Goal: Transaction & Acquisition: Purchase product/service

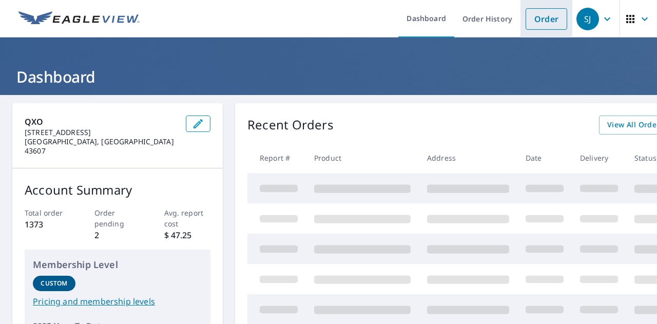
click at [542, 22] on link "Order" at bounding box center [547, 19] width 42 height 22
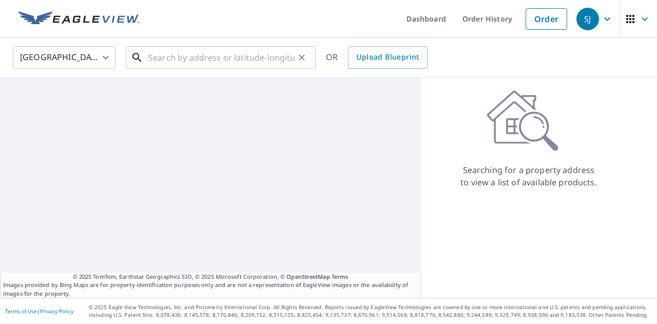
click at [180, 57] on input "text" at bounding box center [221, 57] width 146 height 29
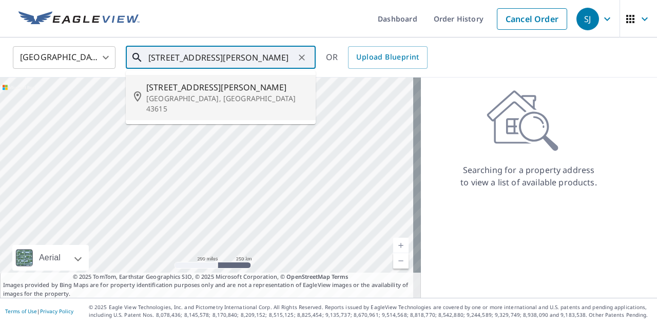
click at [181, 102] on p "[GEOGRAPHIC_DATA], [GEOGRAPHIC_DATA] 43615" at bounding box center [226, 103] width 161 height 21
type input "[STREET_ADDRESS][PERSON_NAME]"
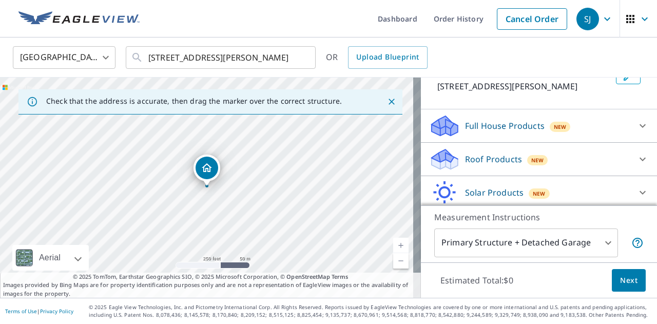
scroll to position [104, 0]
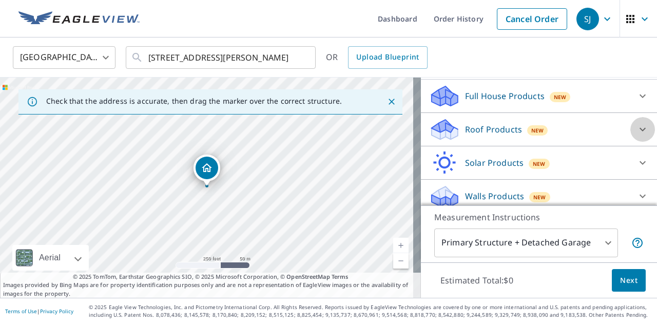
click at [639, 129] on icon at bounding box center [642, 130] width 6 height 4
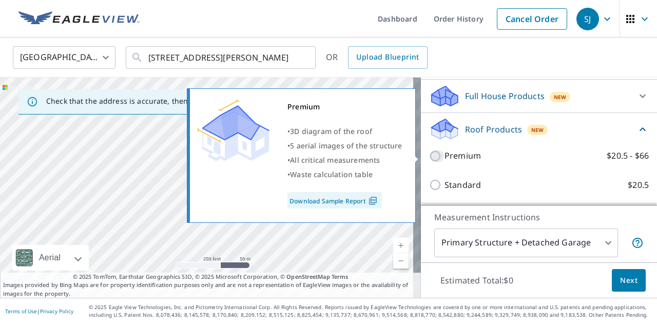
click at [429, 157] on input "Premium $20.5 - $66" at bounding box center [436, 156] width 15 height 12
checkbox input "true"
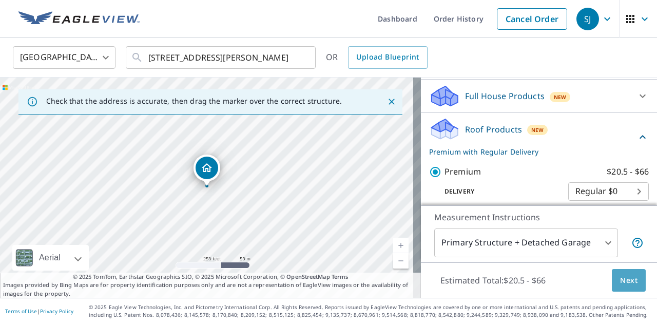
click at [620, 279] on span "Next" at bounding box center [628, 280] width 17 height 13
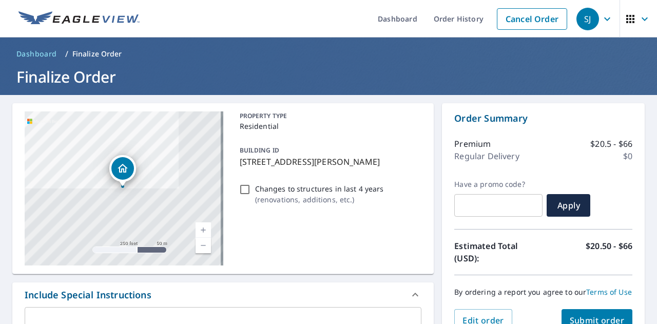
click at [243, 189] on input "Changes to structures in last 4 years ( renovations, additions, etc. )" at bounding box center [245, 189] width 12 height 12
checkbox input "true"
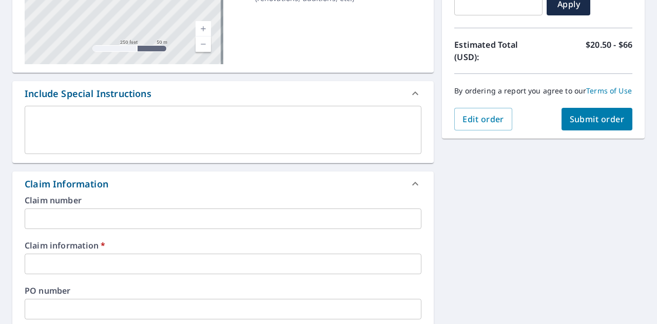
scroll to position [205, 0]
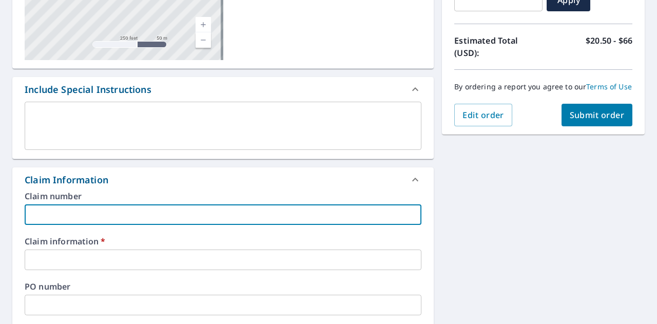
click at [68, 215] on input "text" at bounding box center [223, 214] width 397 height 21
type input "FRY'S RFG"
checkbox input "true"
click at [91, 260] on input "text" at bounding box center [223, 259] width 397 height 21
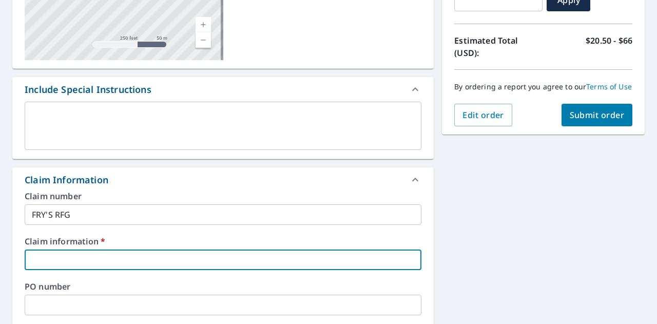
type input "FRY'S RFG"
checkbox input "true"
click at [112, 301] on input "text" at bounding box center [223, 305] width 397 height 21
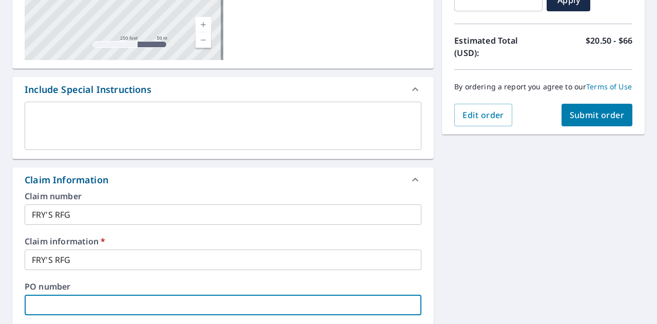
type input "FRY'S RFG"
checkbox input "true"
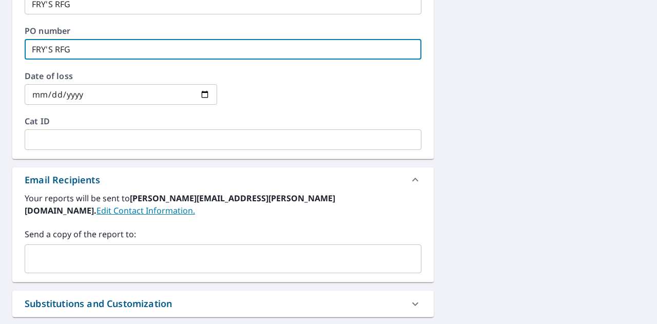
scroll to position [462, 0]
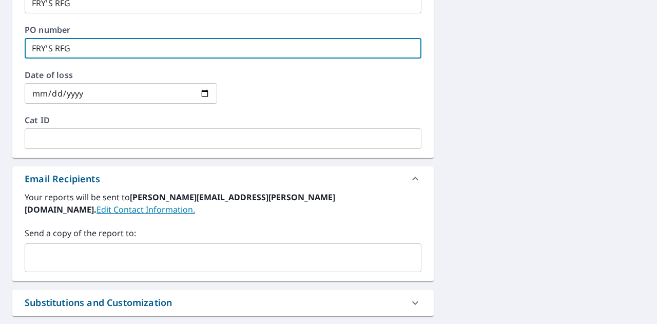
click at [47, 248] on input "text" at bounding box center [215, 258] width 372 height 20
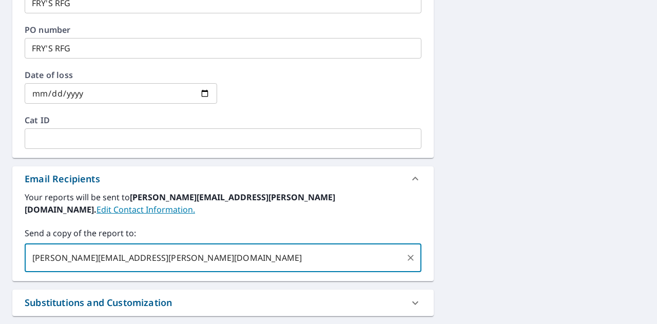
type input "[PERSON_NAME][EMAIL_ADDRESS][PERSON_NAME][DOMAIN_NAME]"
checkbox input "true"
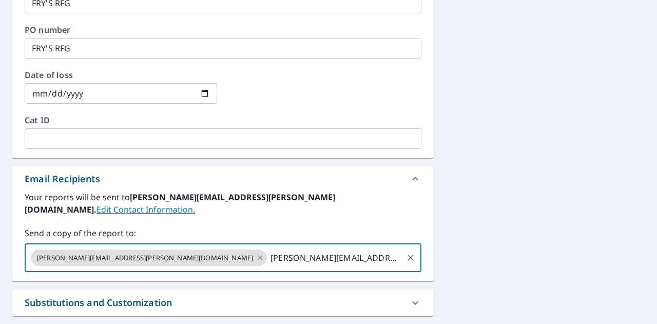
type input "[PERSON_NAME][EMAIL_ADDRESS][PERSON_NAME][DOMAIN_NAME]"
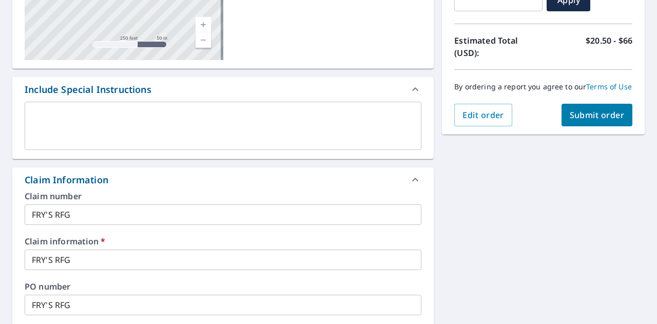
scroll to position [189, 0]
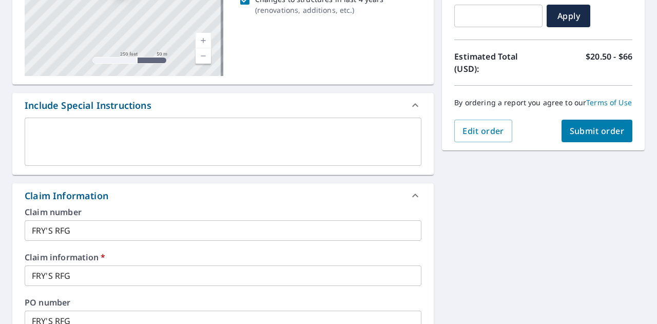
click at [599, 137] on span "Submit order" at bounding box center [597, 130] width 55 height 11
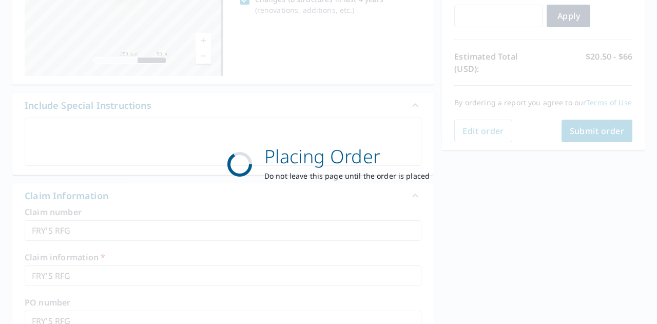
checkbox input "true"
